Goal: Information Seeking & Learning: Stay updated

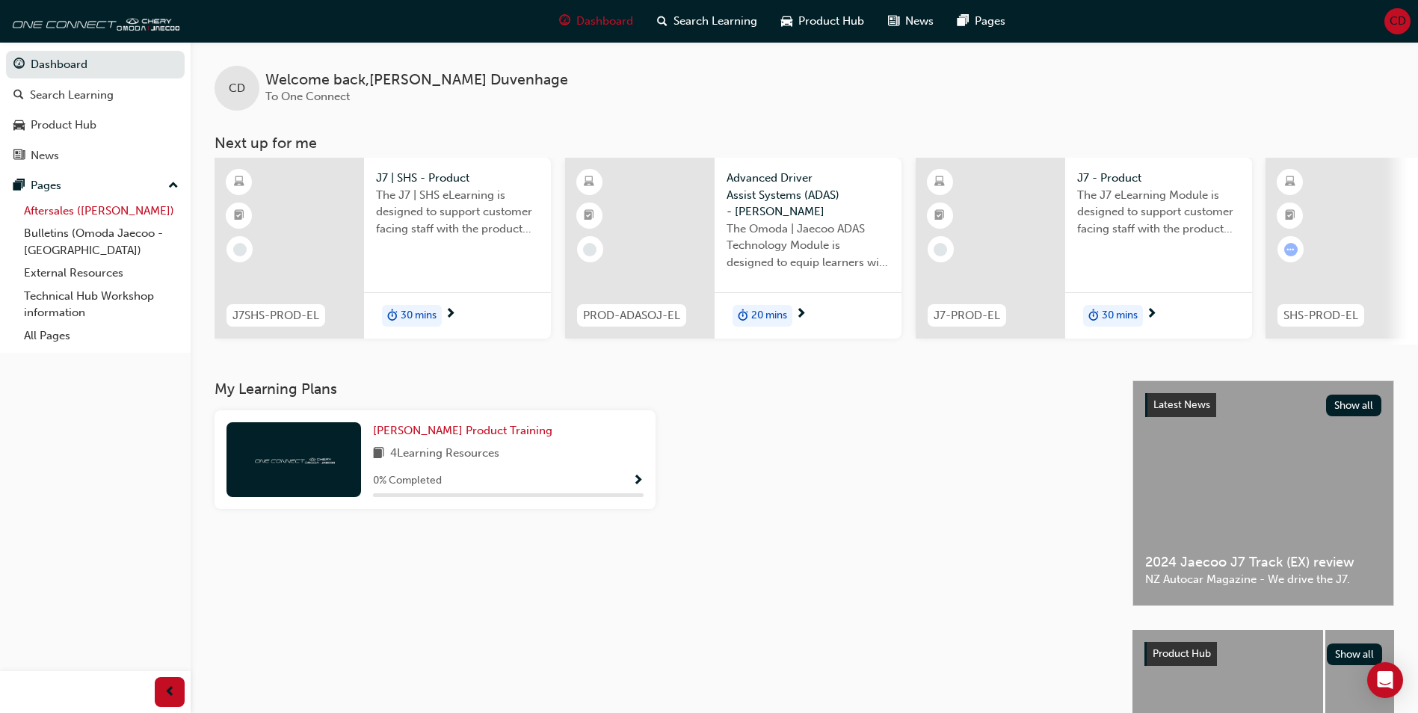
click at [40, 210] on link "Aftersales ([PERSON_NAME])" at bounding box center [101, 211] width 167 height 23
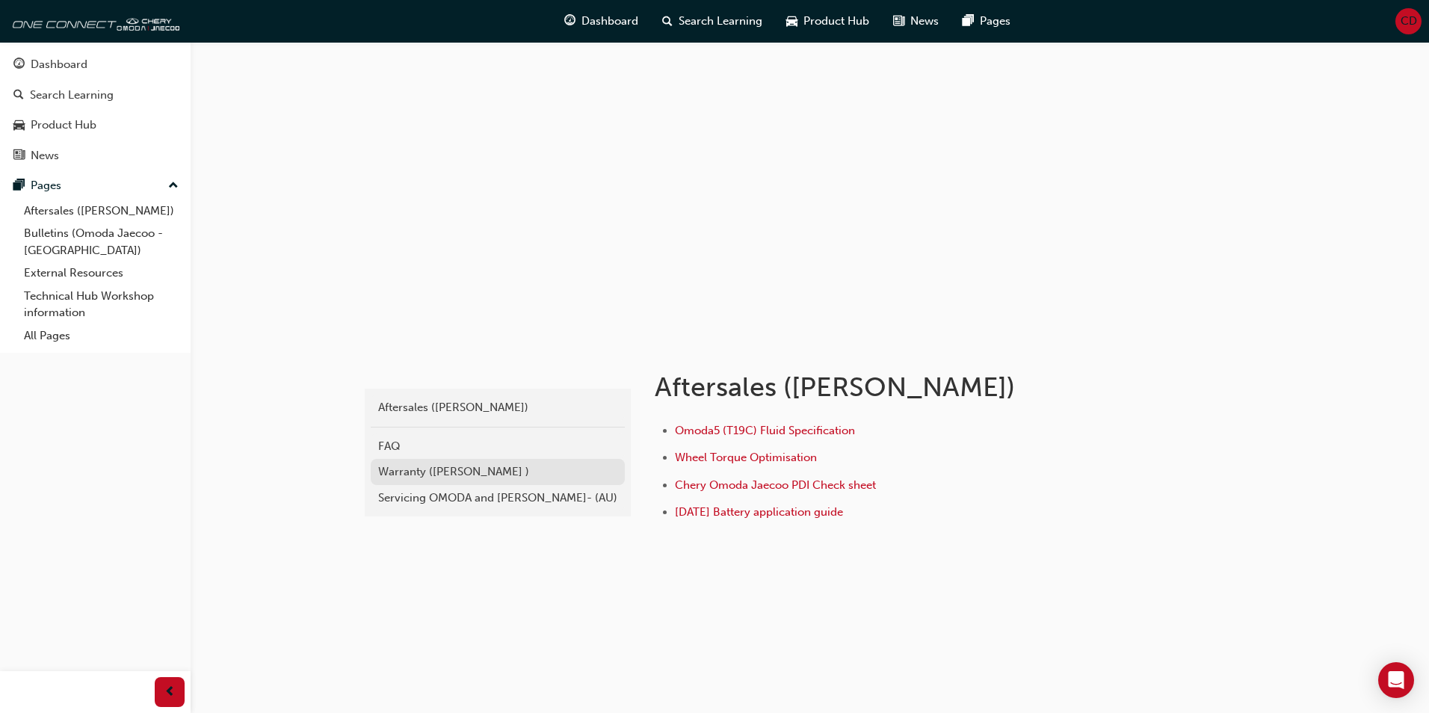
click at [484, 467] on div "Warranty ([PERSON_NAME] )" at bounding box center [497, 471] width 239 height 17
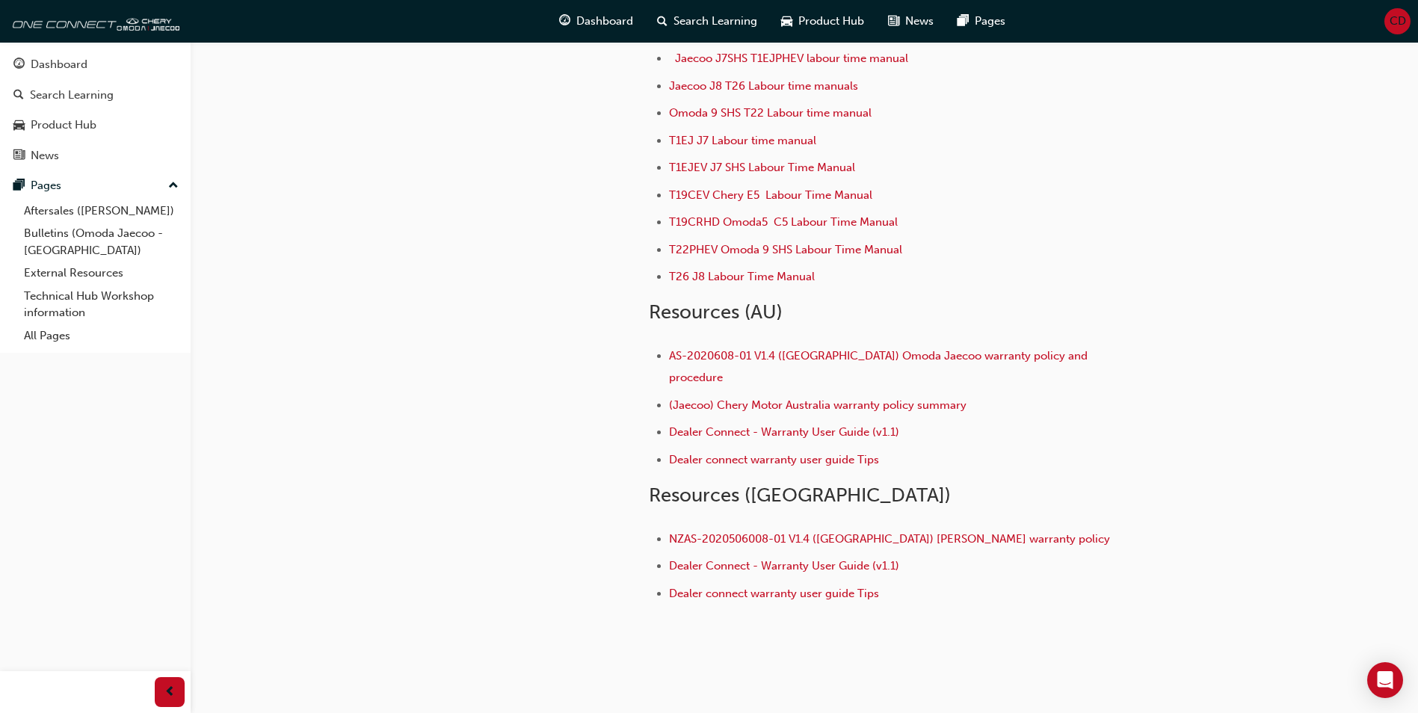
scroll to position [179, 0]
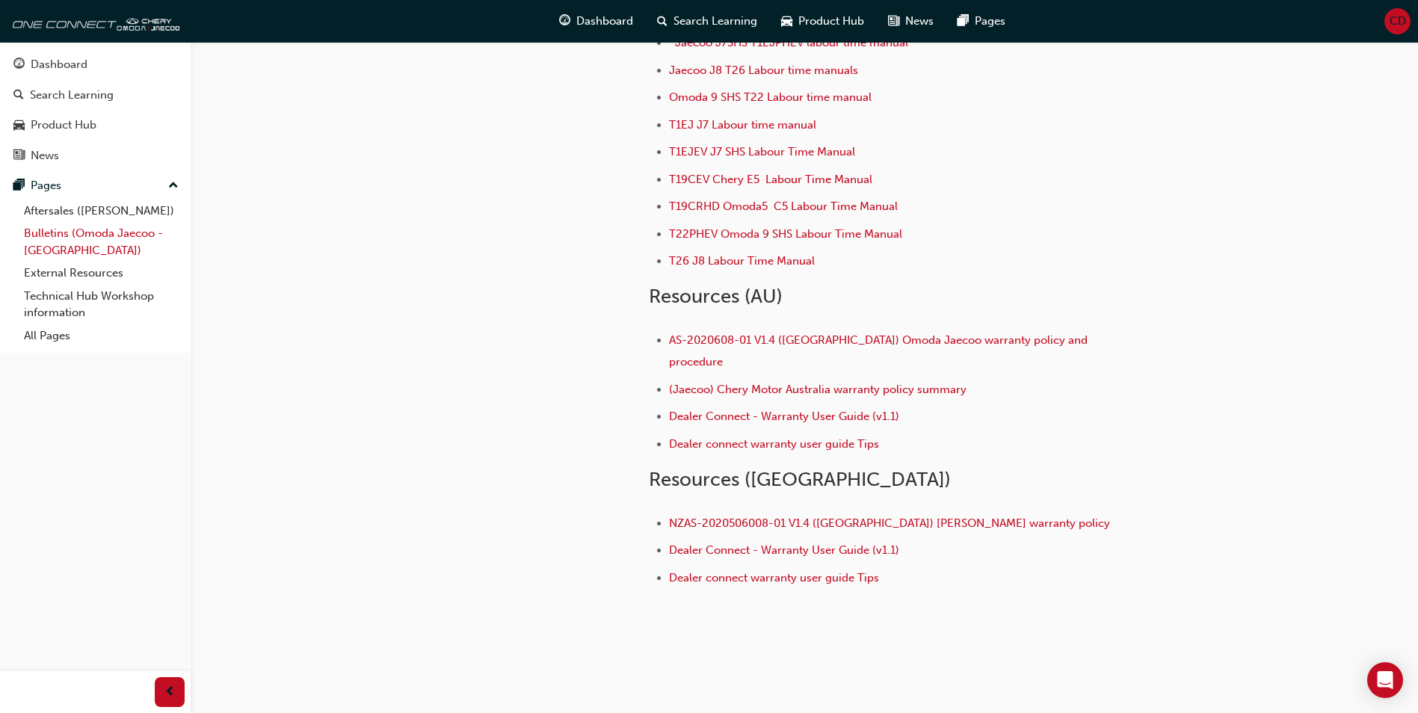
click at [81, 236] on link "Bulletins (Omoda Jaecoo - [GEOGRAPHIC_DATA])" at bounding box center [101, 242] width 167 height 40
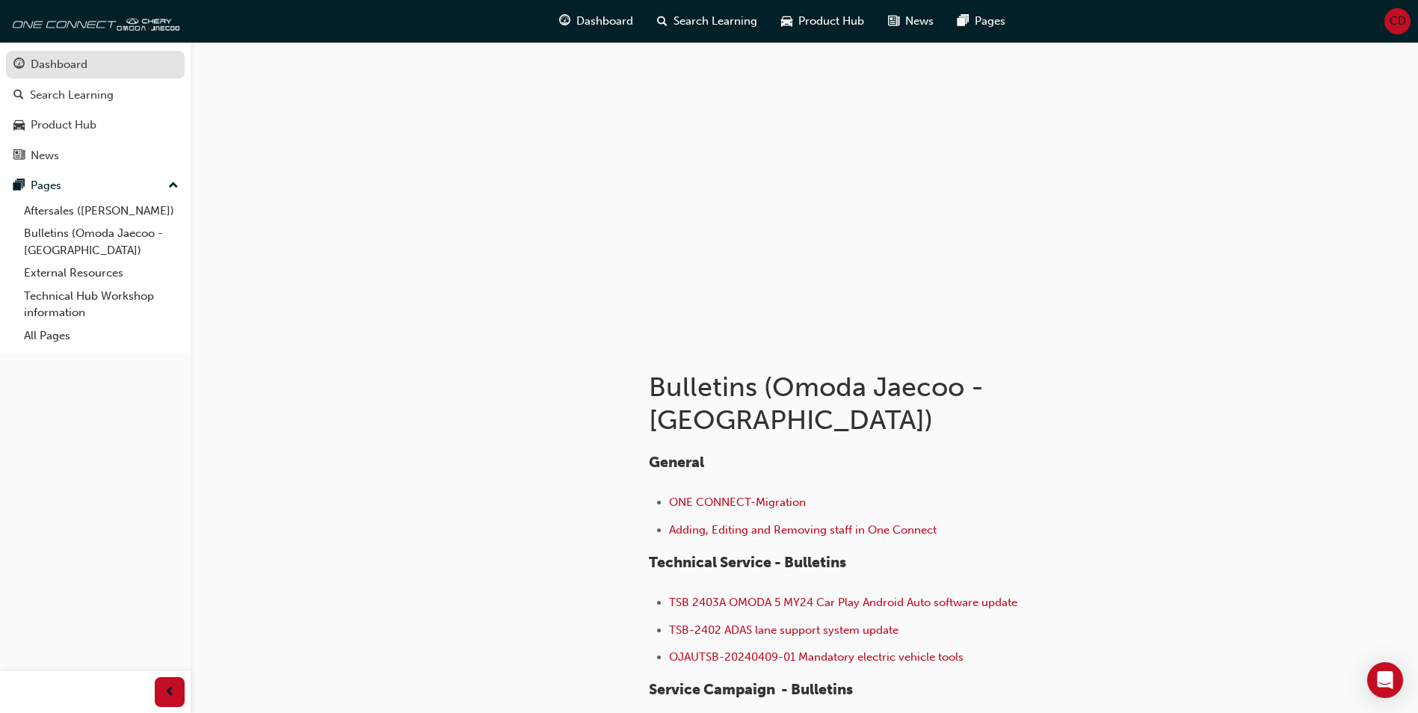
click at [73, 65] on div "Dashboard" at bounding box center [59, 64] width 57 height 17
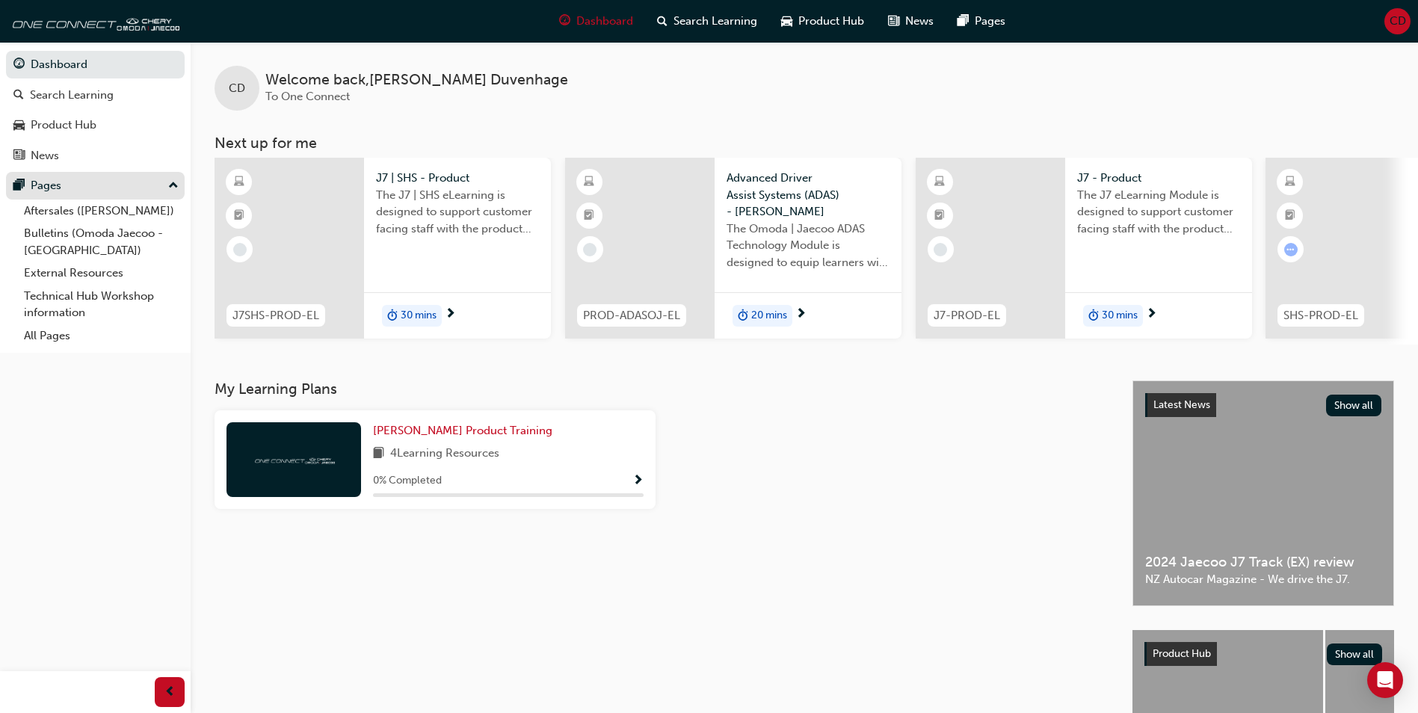
click at [47, 182] on div "Pages" at bounding box center [46, 185] width 31 height 17
click at [45, 210] on link "Aftersales ([PERSON_NAME])" at bounding box center [101, 211] width 167 height 23
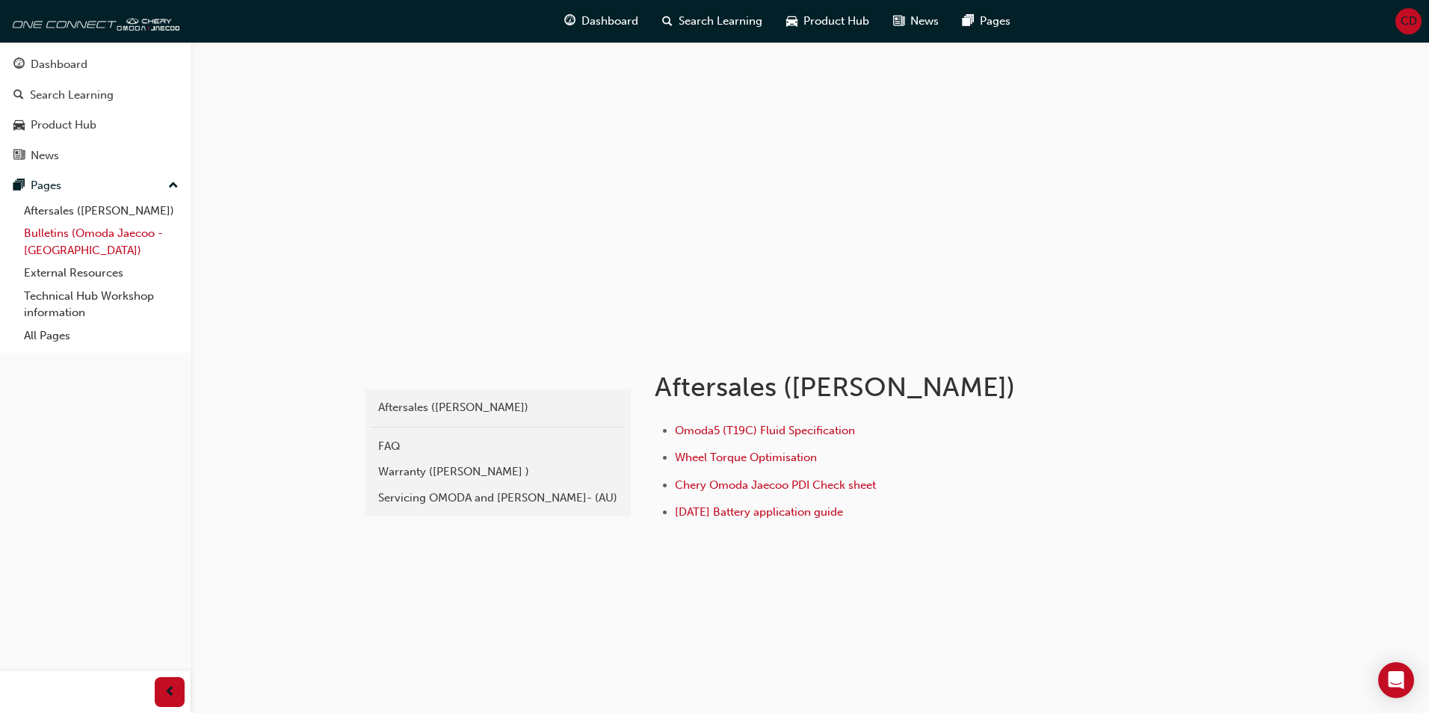
click at [44, 229] on link "Bulletins (Omoda Jaecoo - [GEOGRAPHIC_DATA])" at bounding box center [101, 242] width 167 height 40
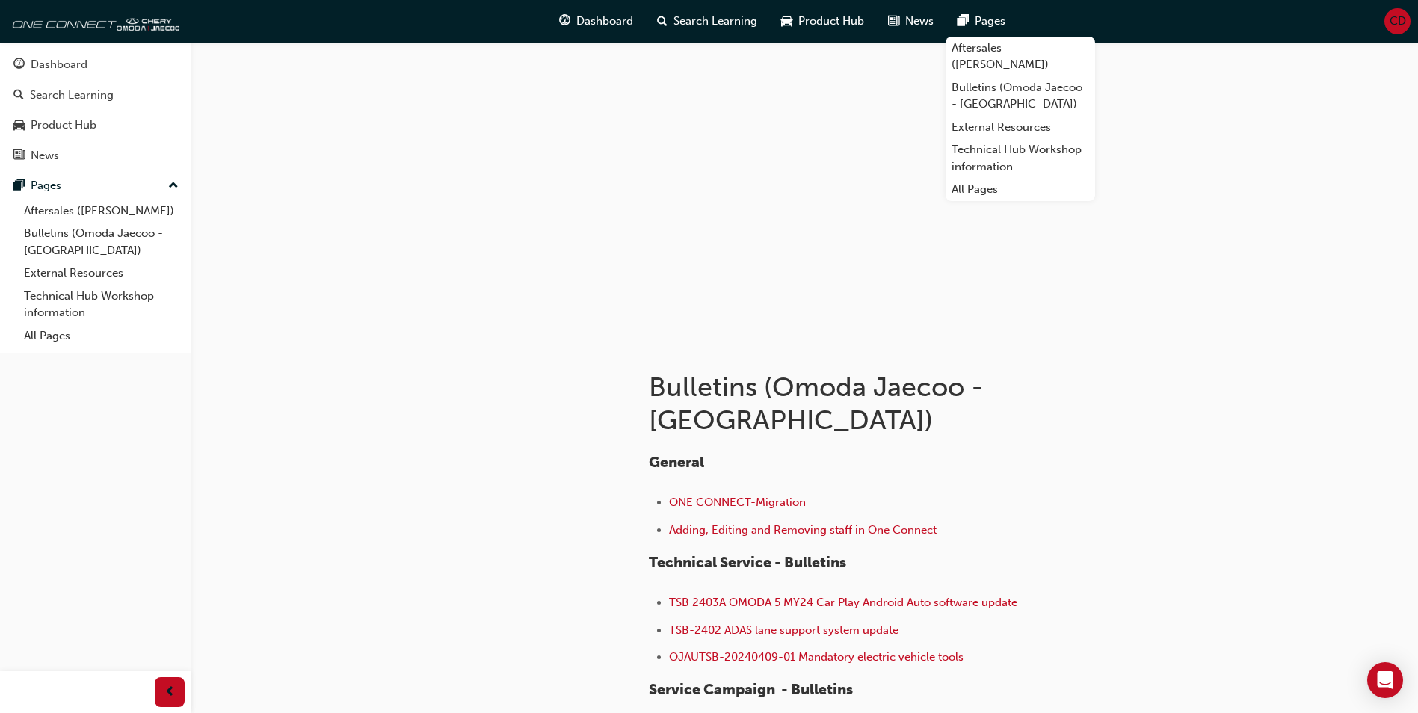
scroll to position [75, 0]
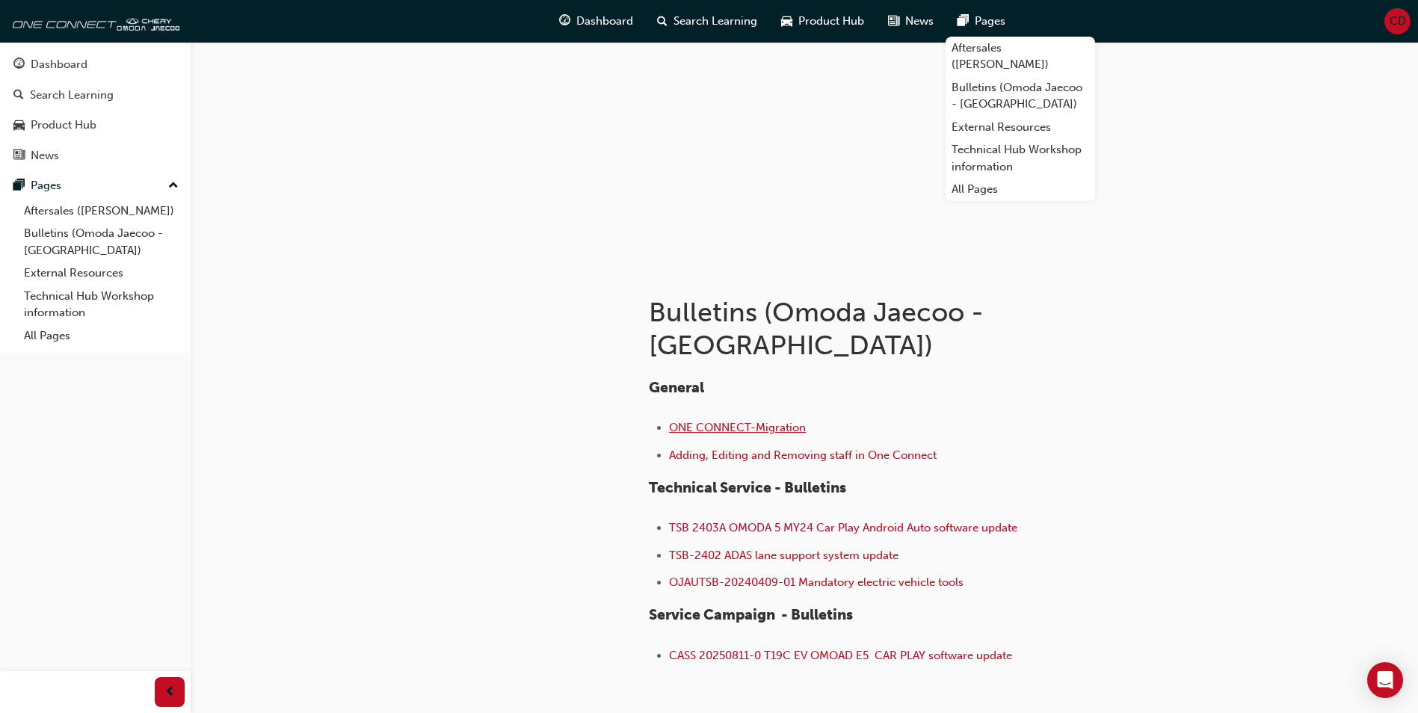
click at [756, 421] on span "ONE CONNECT-Migration" at bounding box center [737, 427] width 137 height 13
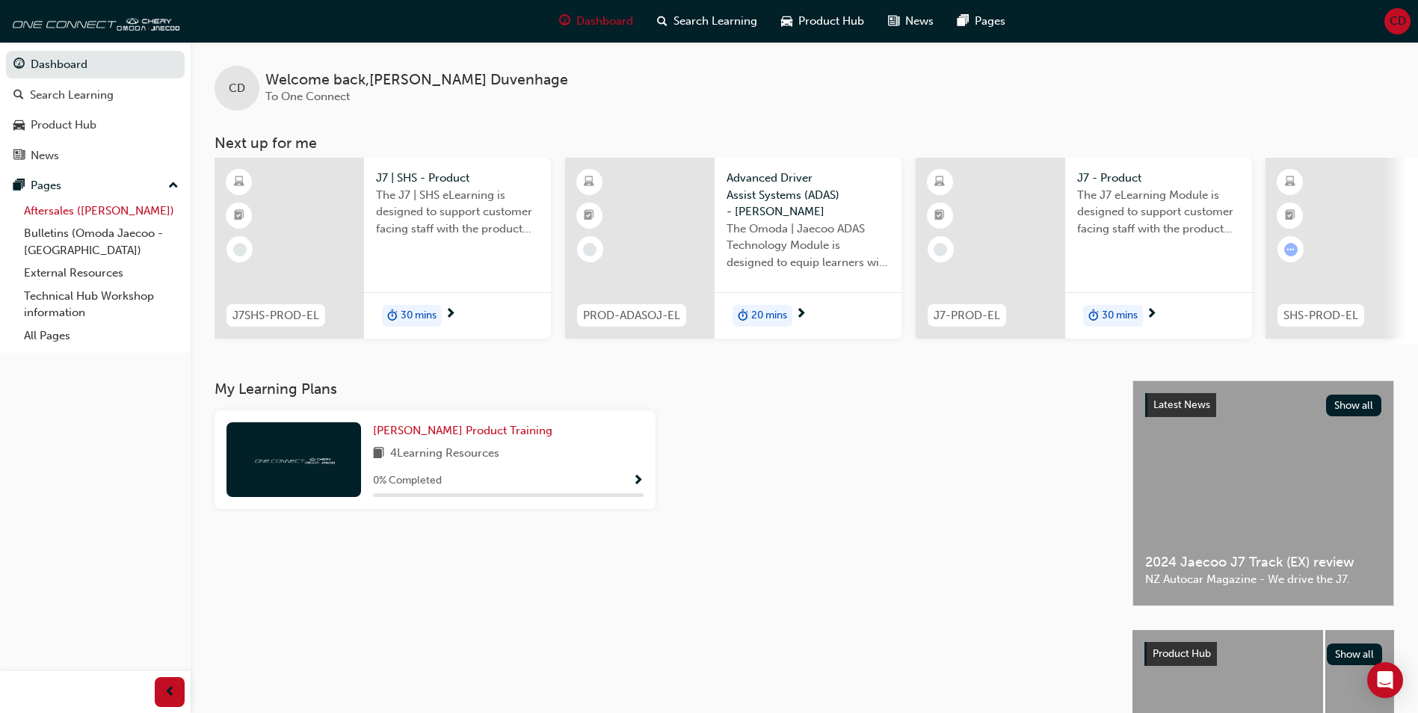
click at [43, 208] on link "Aftersales ([PERSON_NAME])" at bounding box center [101, 211] width 167 height 23
